Goal: Information Seeking & Learning: Find specific fact

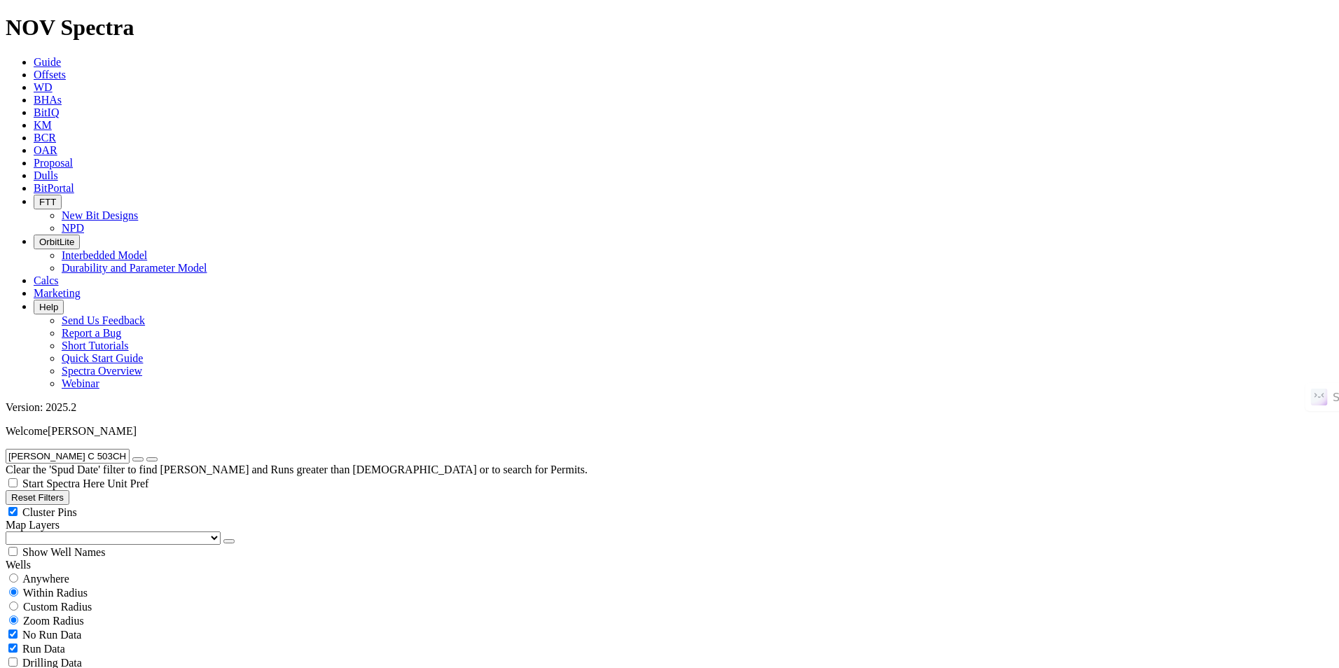
click at [138, 459] on icon "button" at bounding box center [138, 459] width 0 height 0
click at [130, 449] on input "text" at bounding box center [68, 456] width 124 height 15
paste input "MARGARITA FEDERAL COM 13 008H"
type input "MARGARITA FEDERAL COM 13 008H"
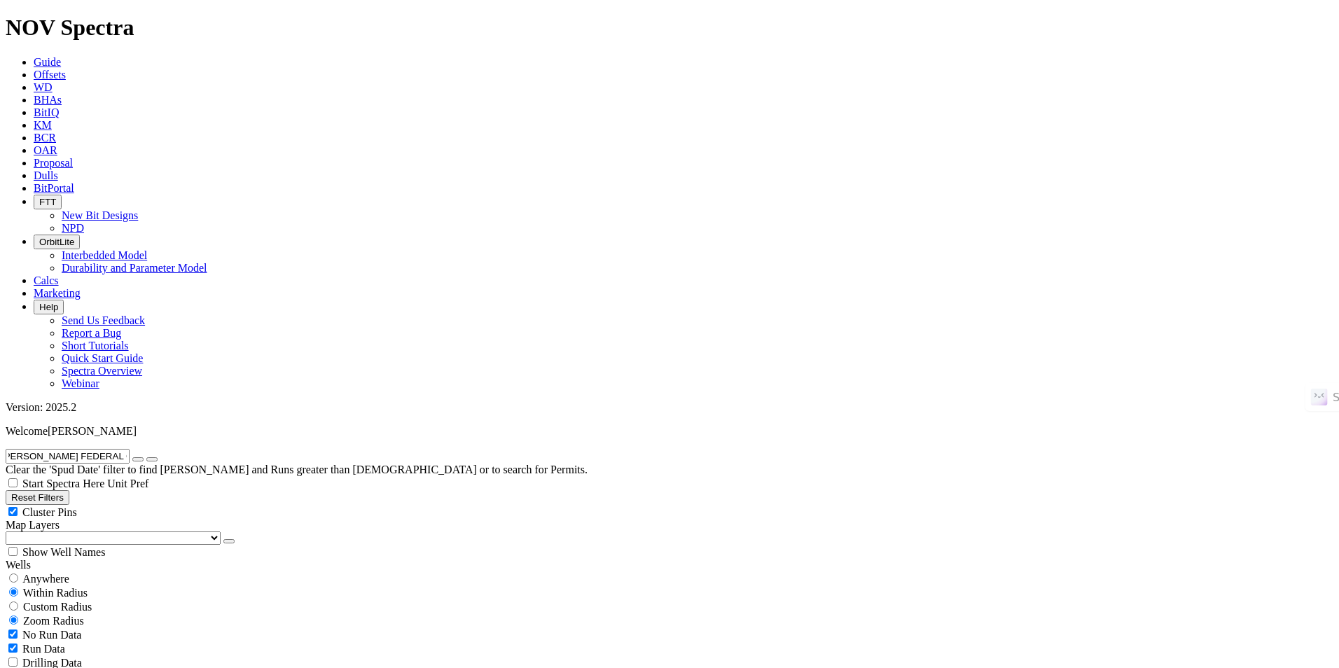
click at [146, 457] on button "submit" at bounding box center [151, 459] width 11 height 4
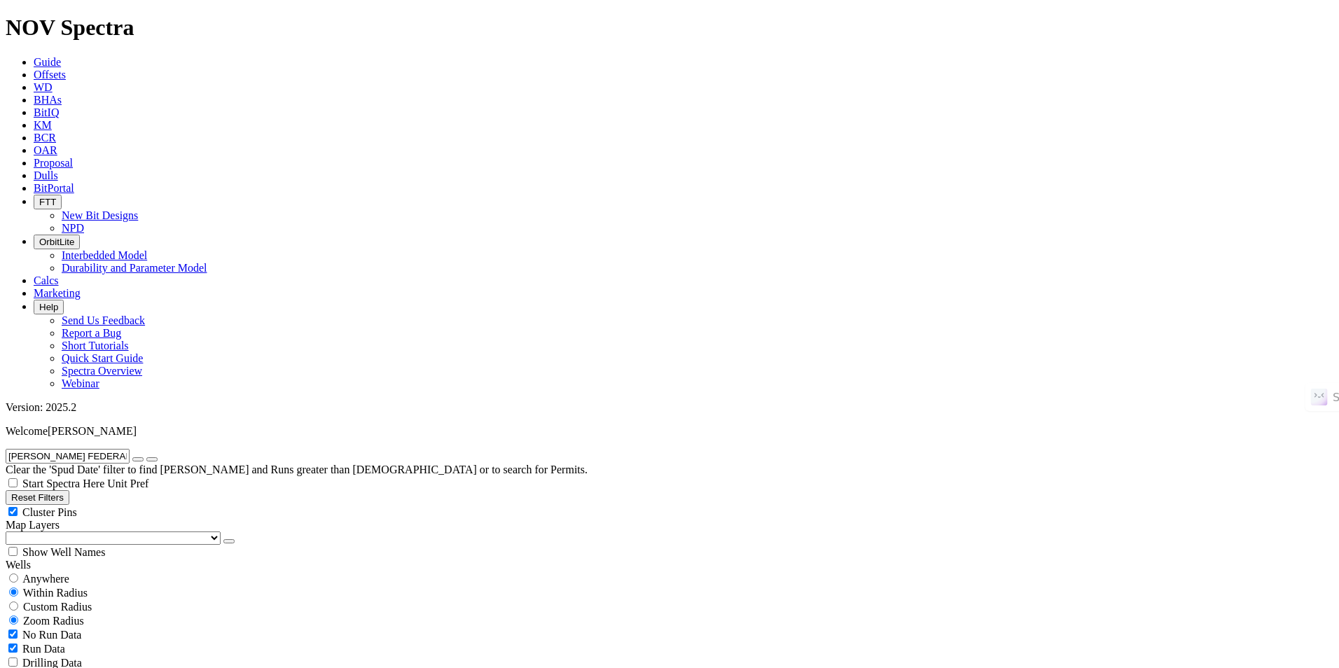
scroll to position [0, 0]
click at [80, 601] on span "Custom Radius" at bounding box center [57, 607] width 69 height 12
radio input "true"
radio input "false"
click at [165, 613] on div "Zoom Radius" at bounding box center [670, 620] width 1328 height 14
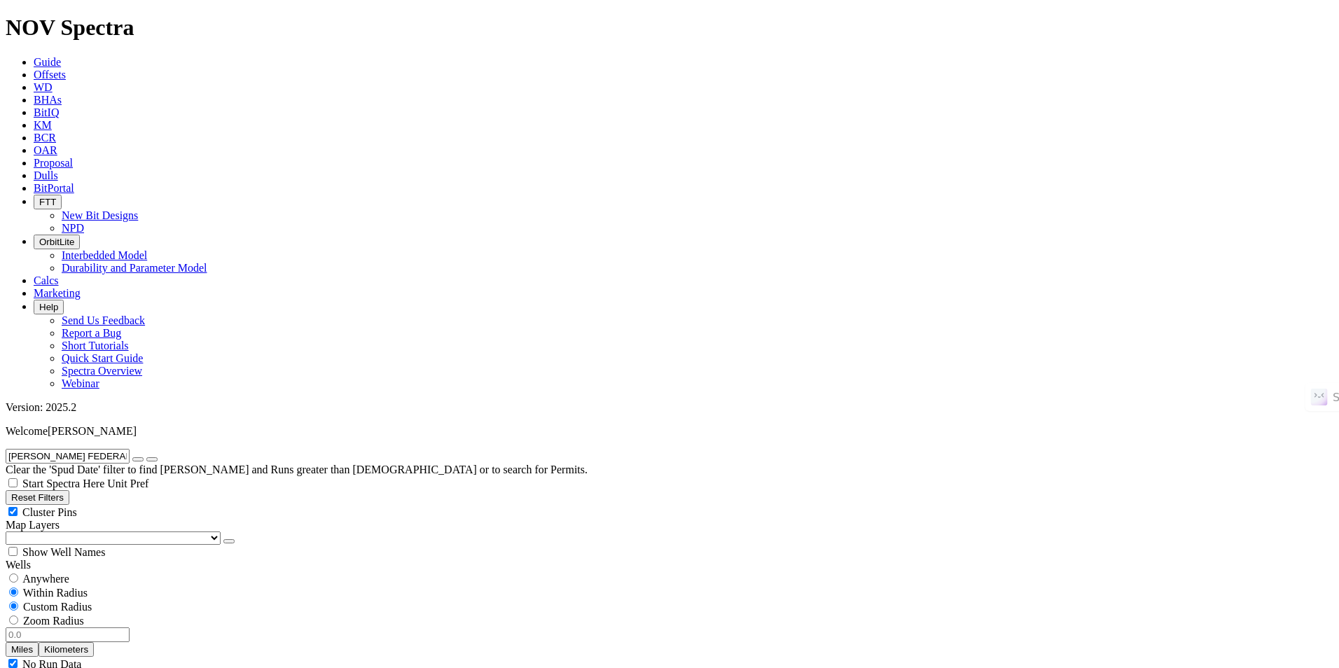
radio input "false"
radio input "true"
click at [88, 587] on span "Within Radius" at bounding box center [55, 593] width 64 height 12
click at [69, 490] on button "Reset Filters" at bounding box center [38, 497] width 64 height 15
type input "9/17/23"
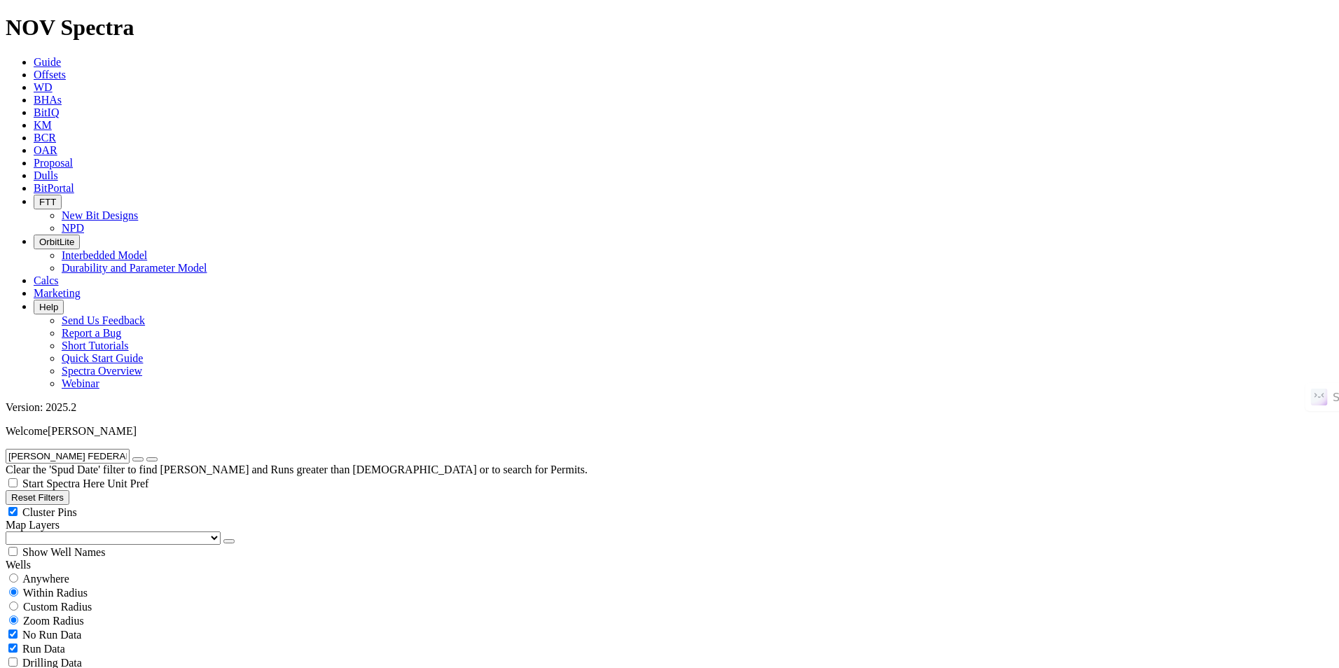
type input "9/17/25"
click at [69, 490] on button "Reset Filters" at bounding box center [38, 497] width 64 height 15
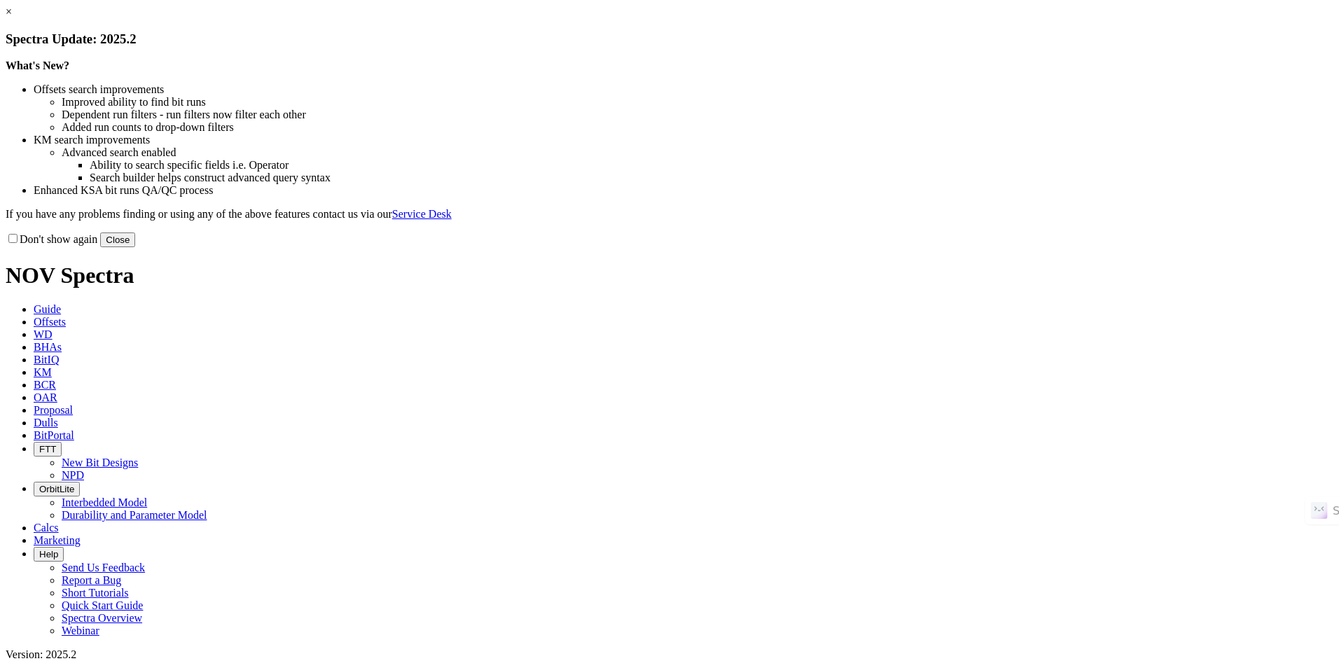
click at [135, 247] on button "Close" at bounding box center [117, 239] width 35 height 15
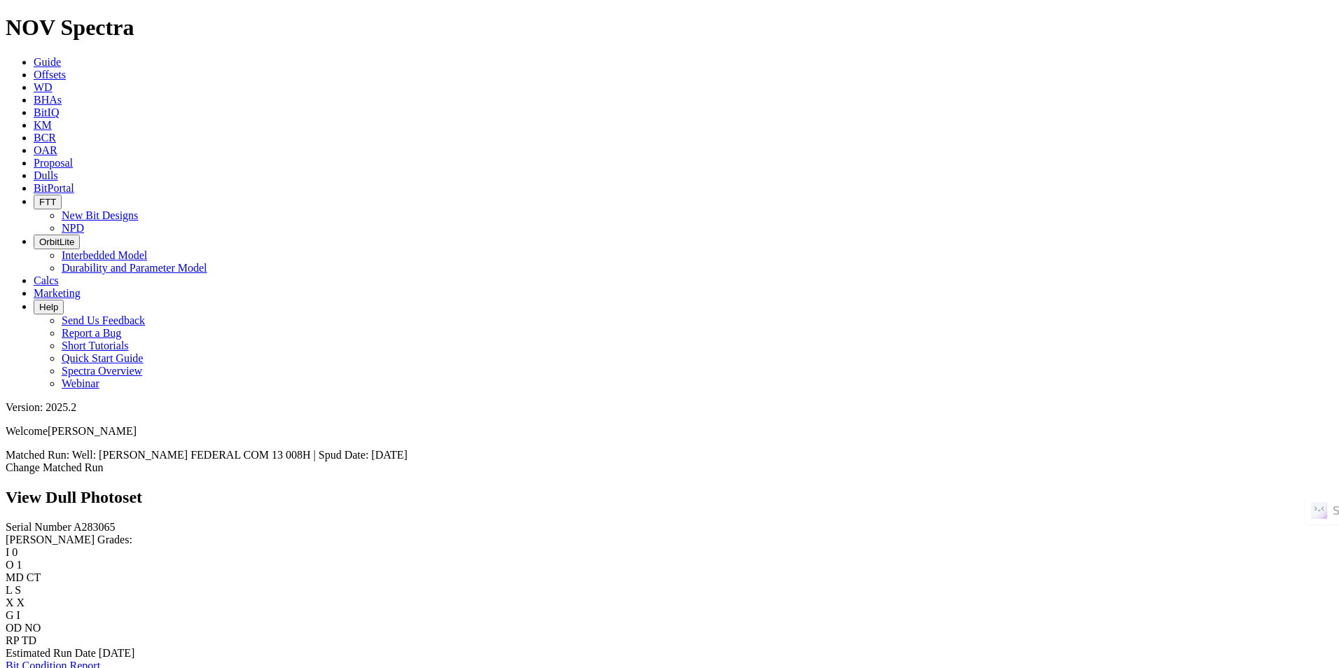
click at [100, 660] on link "Bit Condition Report" at bounding box center [53, 666] width 95 height 12
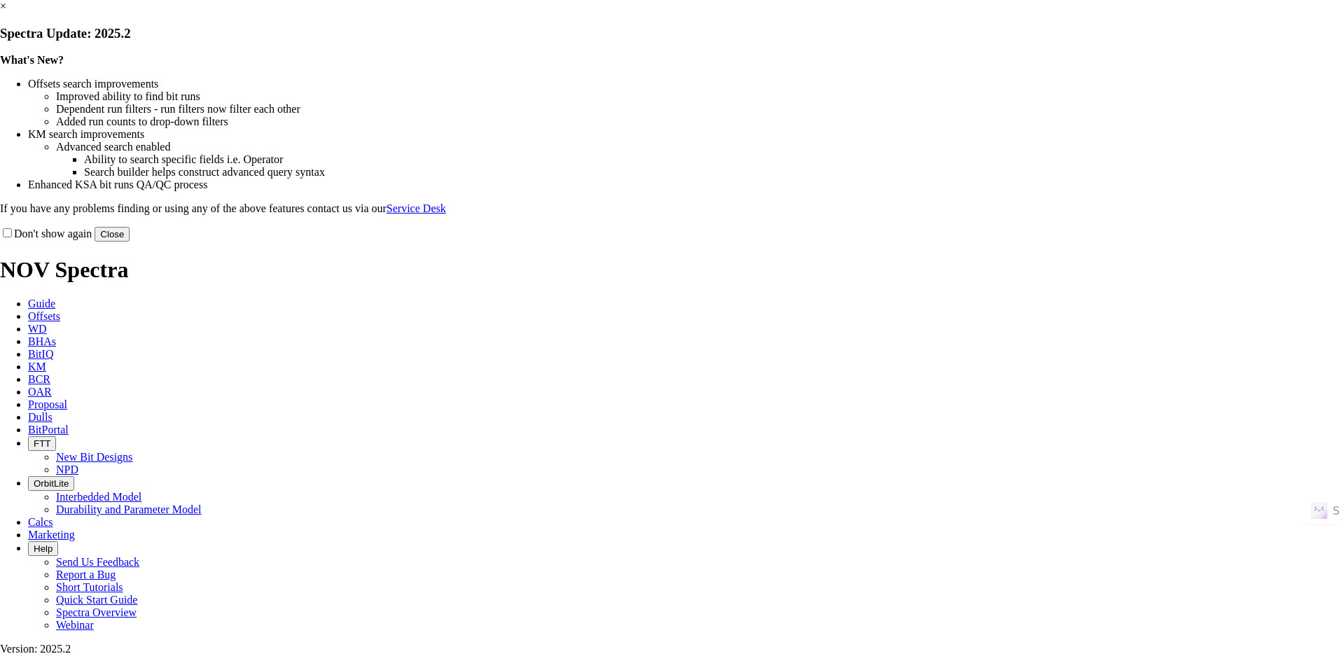
click at [6, 12] on link "×" at bounding box center [3, 6] width 6 height 12
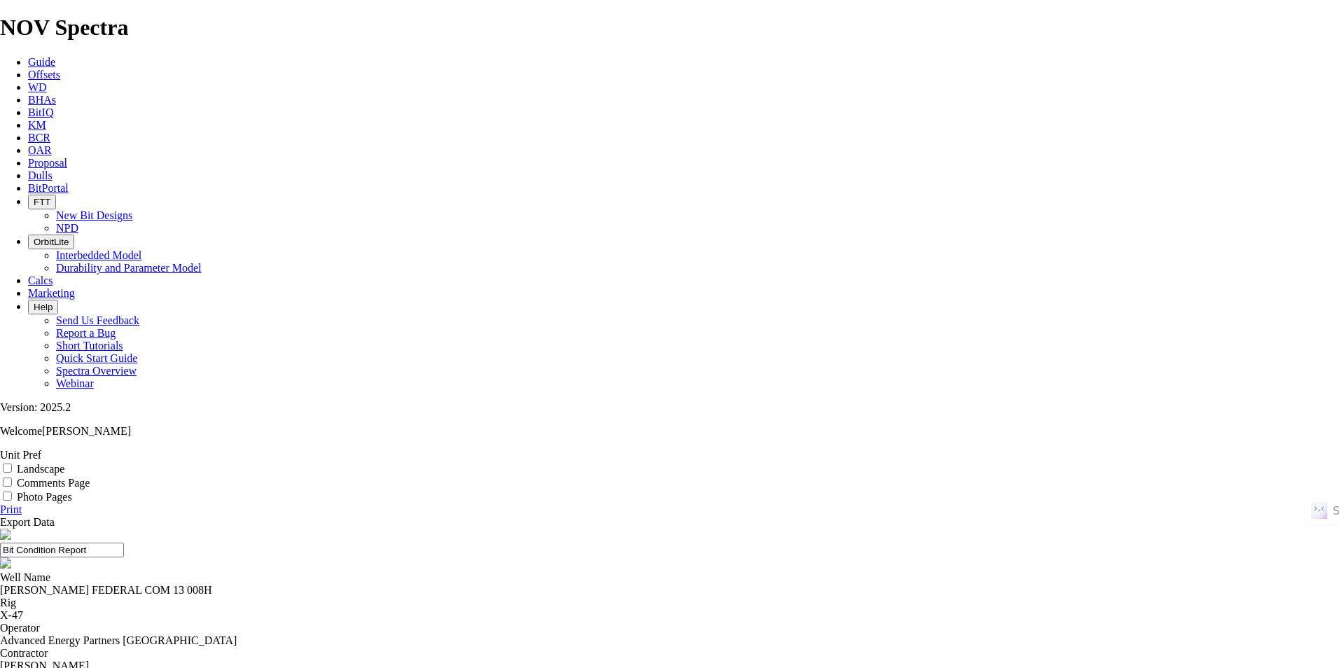
click at [576, 634] on div "Advanced Energy Partners Hat Mesa" at bounding box center [669, 640] width 1339 height 13
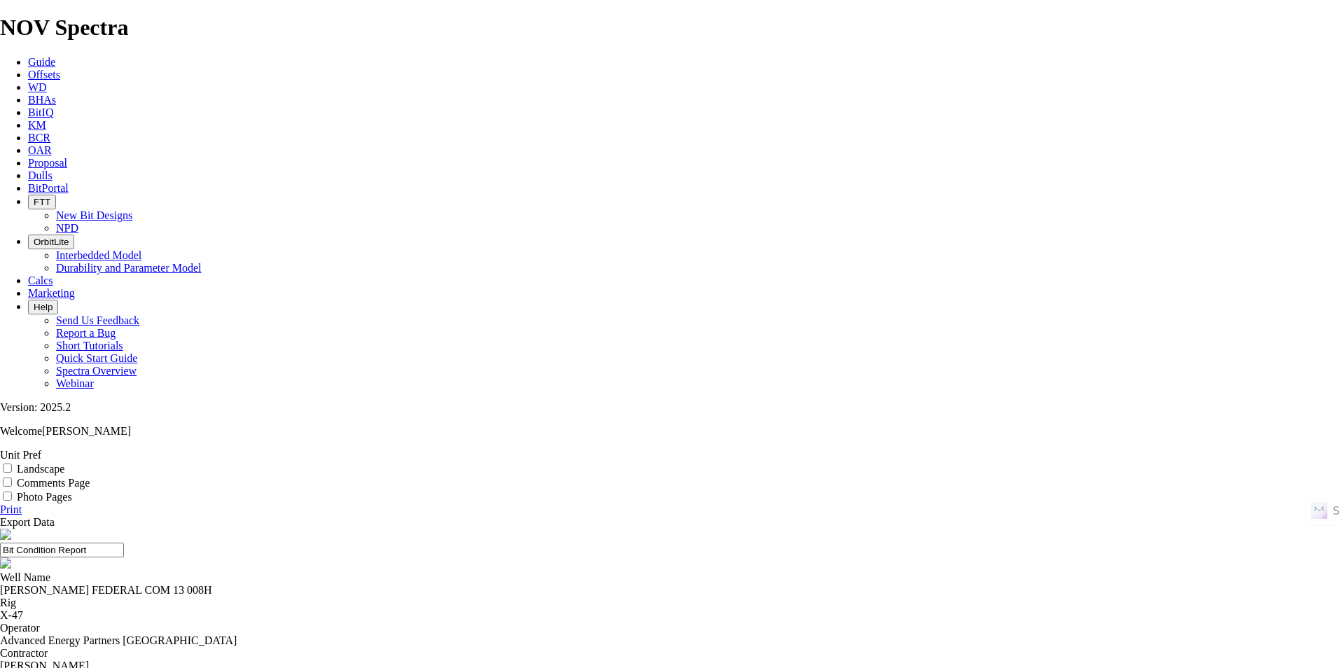
scroll to position [140, 0]
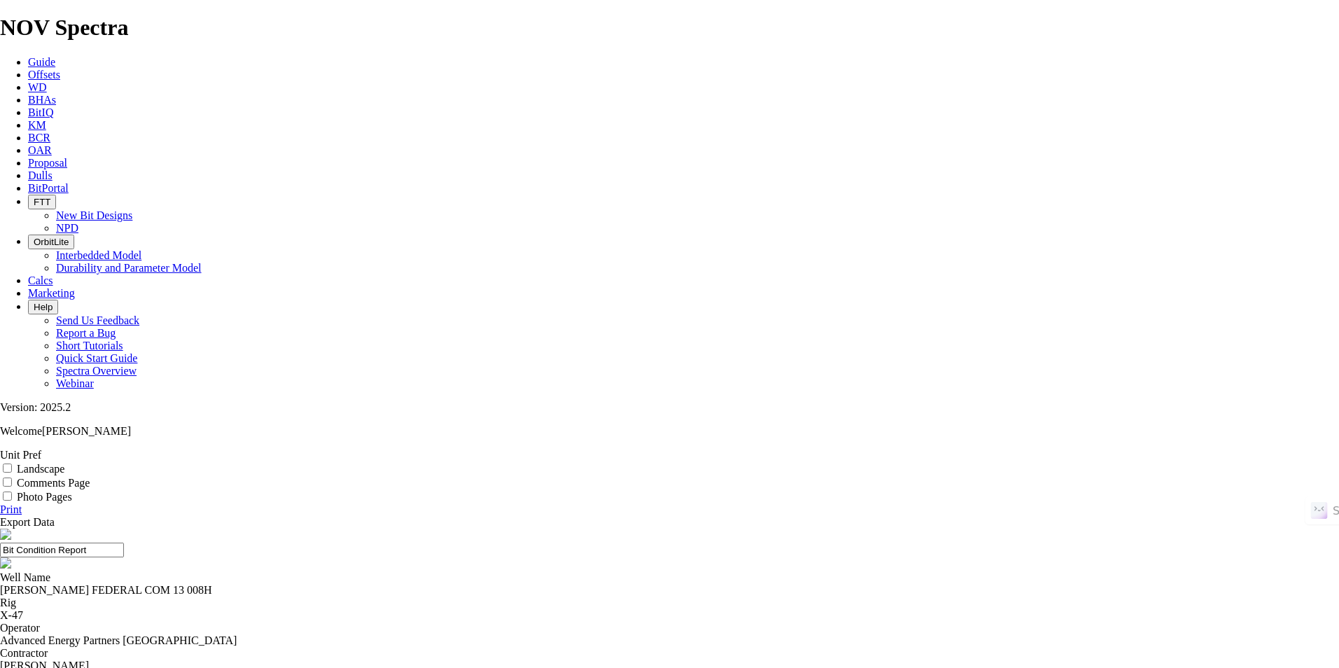
scroll to position [0, 0]
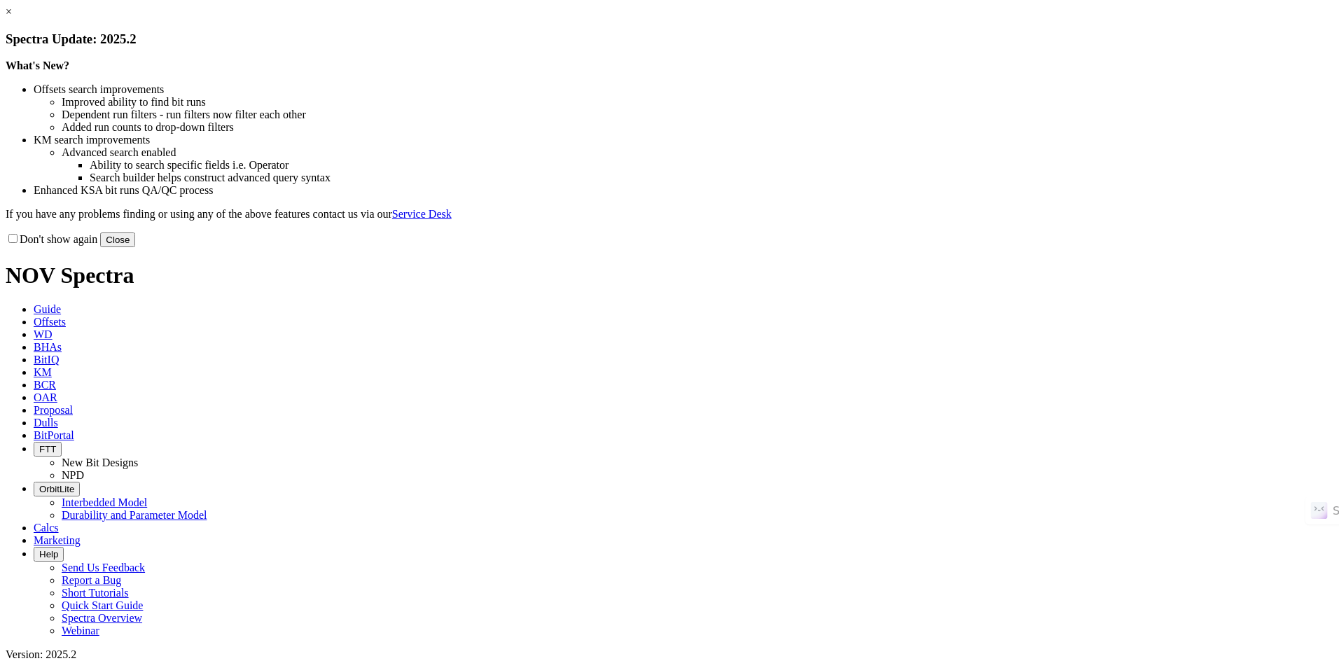
click at [135, 247] on button "Close" at bounding box center [117, 239] width 35 height 15
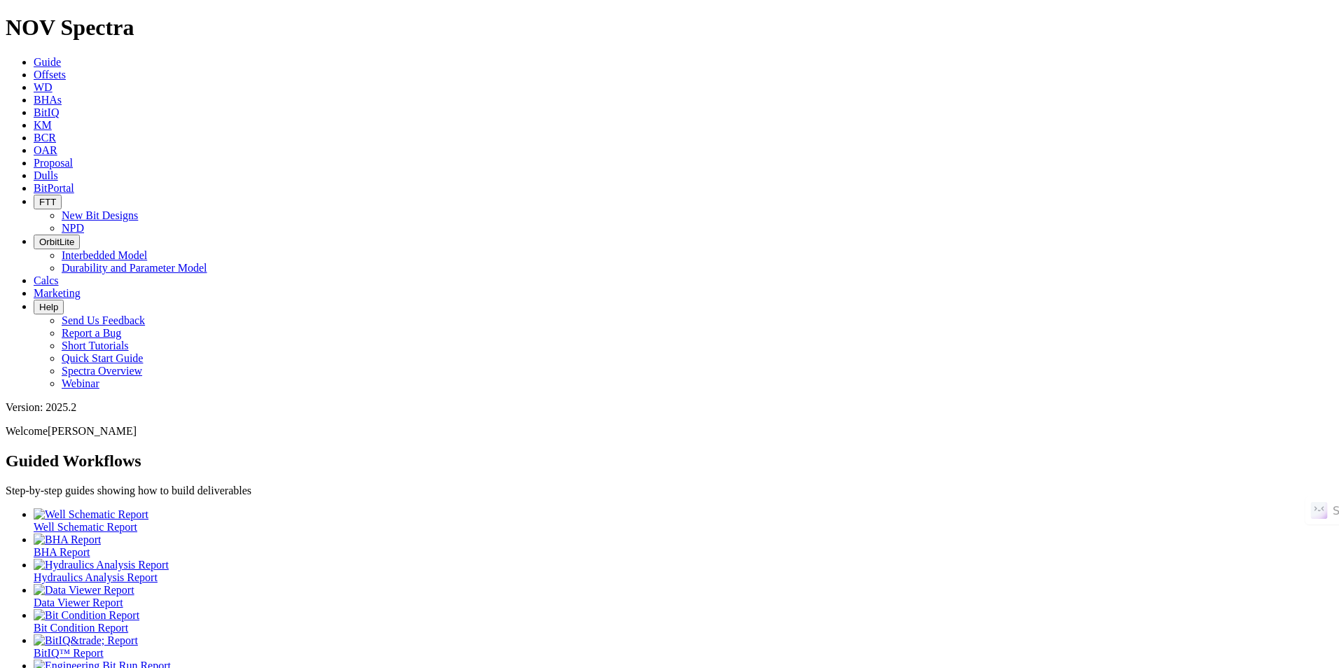
click at [248, 452] on div "Guided Workflows Step-by-step guides showing how to build deliverables Well Sch…" at bounding box center [670, 654] width 1328 height 405
